Goal: Task Accomplishment & Management: Use online tool/utility

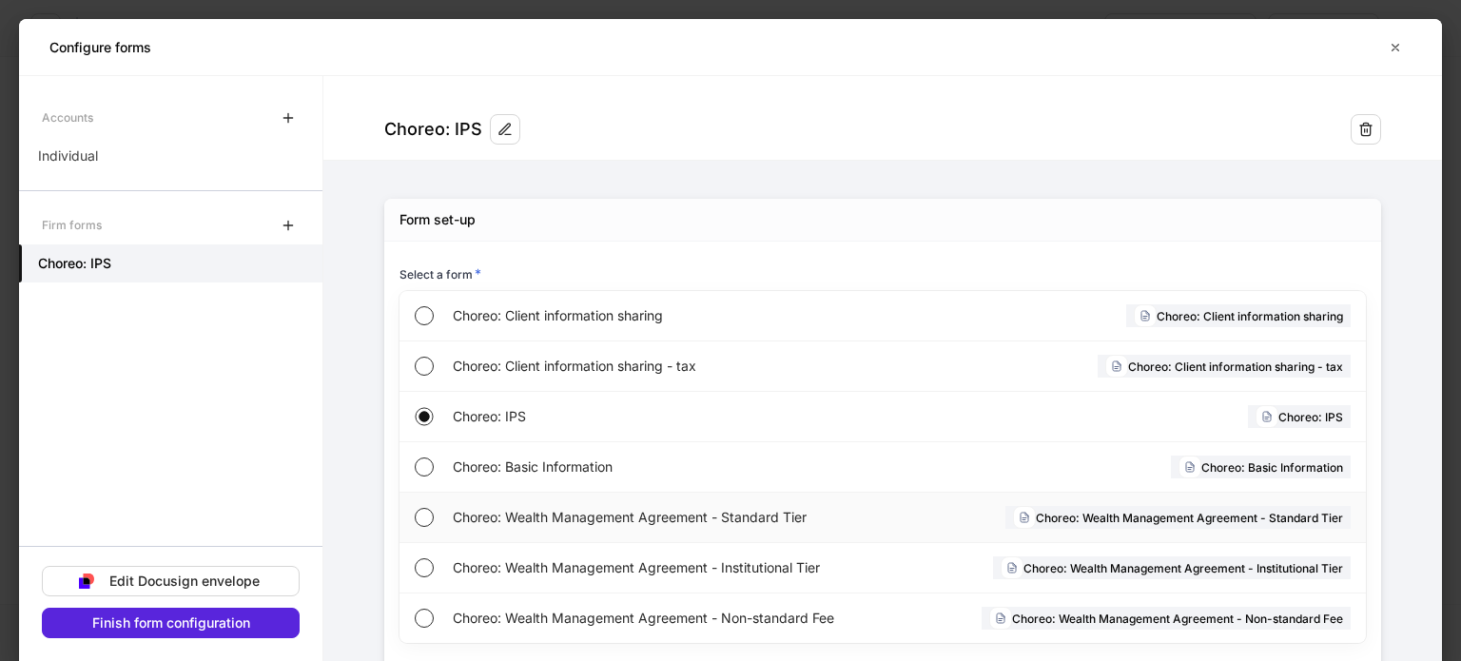
scroll to position [152, 0]
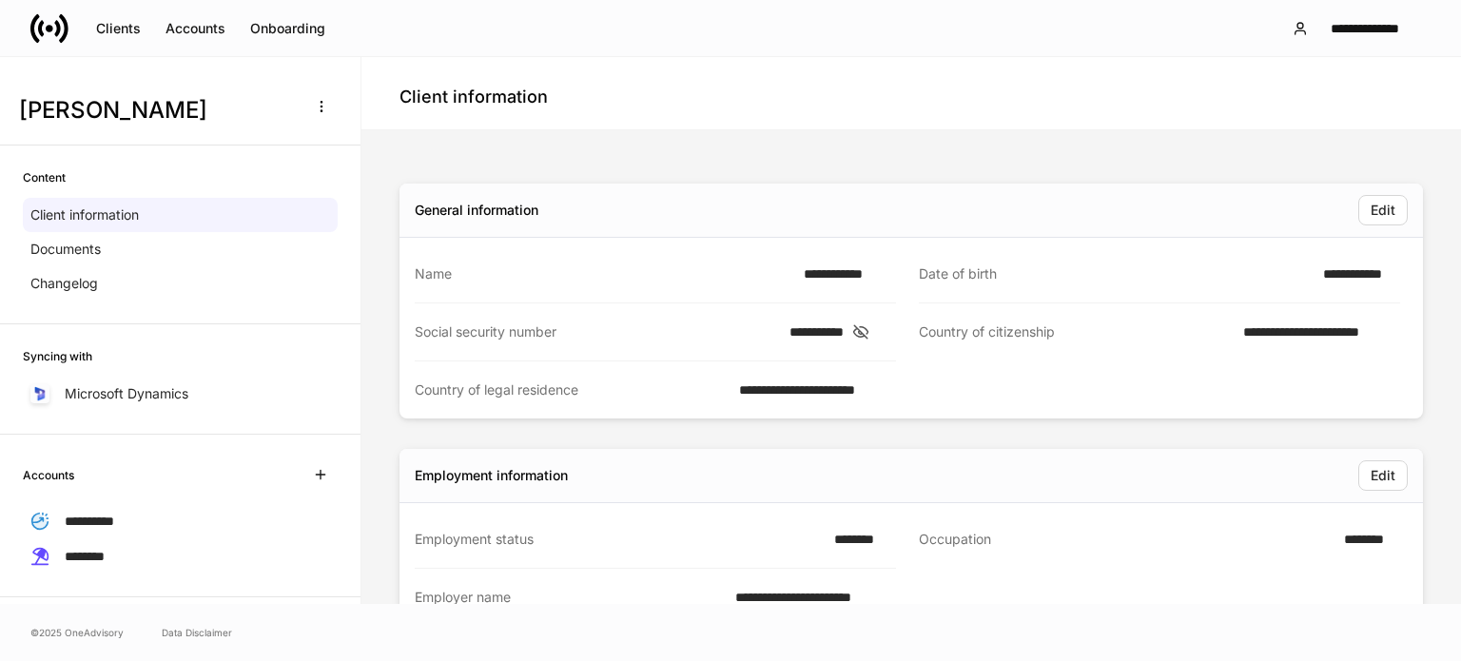
scroll to position [356, 0]
